Goal: Information Seeking & Learning: Learn about a topic

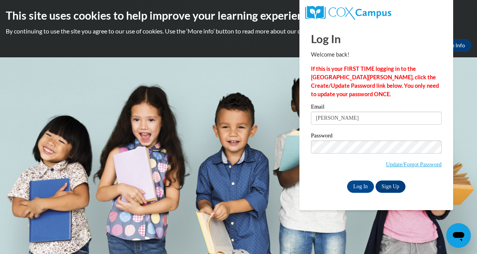
type input "skeensa@prescott.k12.wi.us"
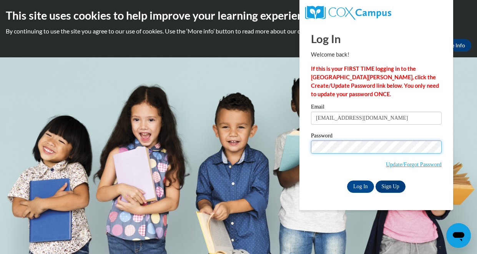
click at [347, 180] on input "Log In" at bounding box center [360, 186] width 27 height 12
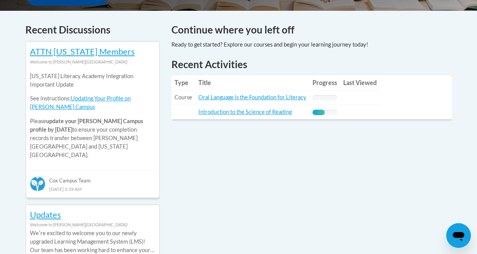
scroll to position [317, 0]
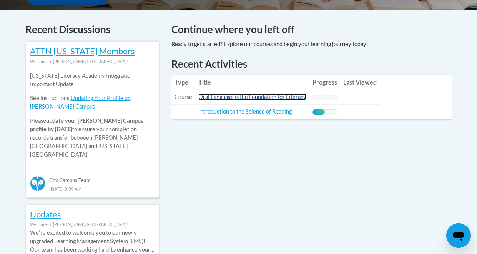
click at [259, 98] on link "Oral Language is the Foundation for Literacy" at bounding box center [252, 96] width 108 height 7
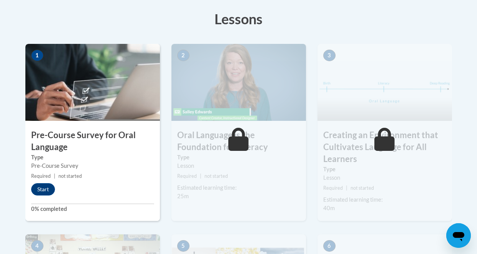
scroll to position [231, 0]
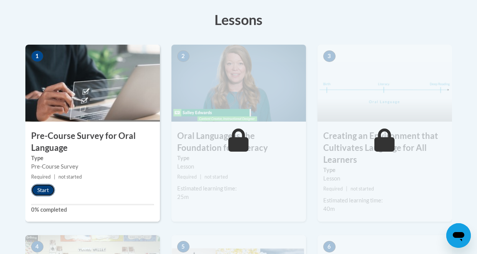
click at [38, 193] on button "Start" at bounding box center [43, 190] width 24 height 12
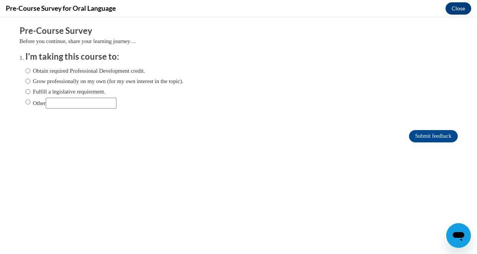
scroll to position [0, 0]
click at [28, 92] on input "Fulfill a legislative requirement." at bounding box center [27, 91] width 5 height 8
radio input "true"
click at [433, 138] on input "Submit feedback" at bounding box center [433, 136] width 48 height 12
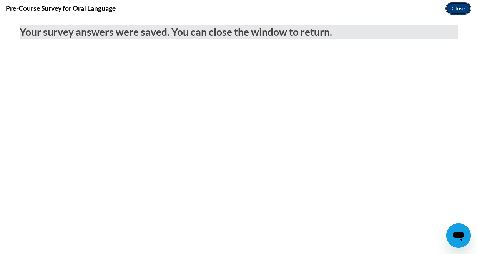
click at [453, 13] on button "Close" at bounding box center [458, 8] width 26 height 12
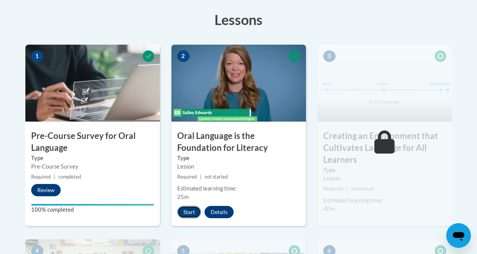
click at [192, 209] on button "Start" at bounding box center [189, 212] width 24 height 12
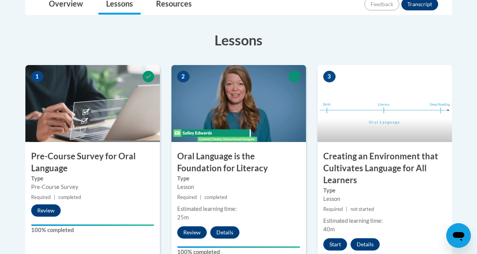
scroll to position [213, 0]
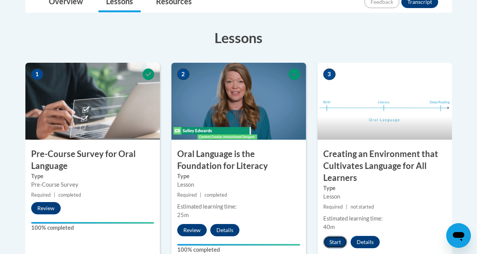
click at [332, 239] on button "Start" at bounding box center [335, 242] width 24 height 12
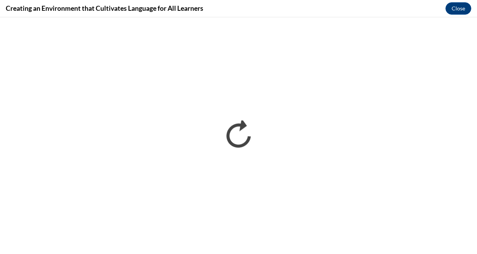
scroll to position [0, 0]
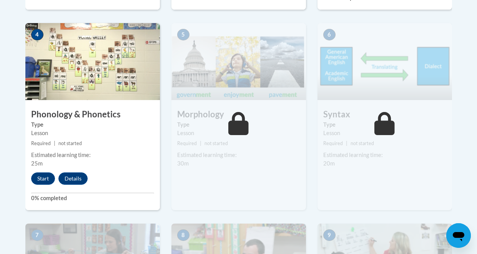
scroll to position [477, 0]
click at [38, 179] on button "Start" at bounding box center [43, 178] width 24 height 12
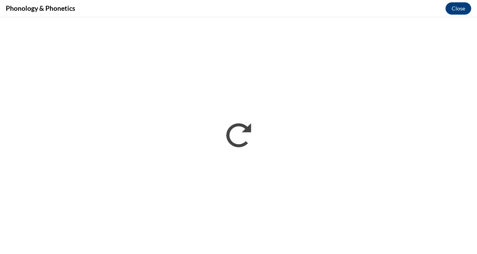
scroll to position [0, 0]
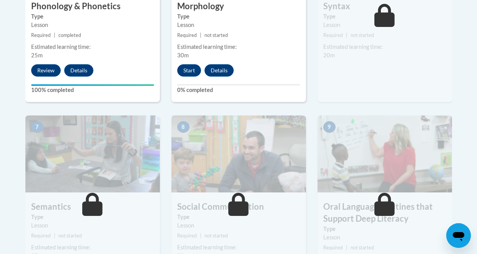
scroll to position [481, 0]
